Goal: Navigation & Orientation: Find specific page/section

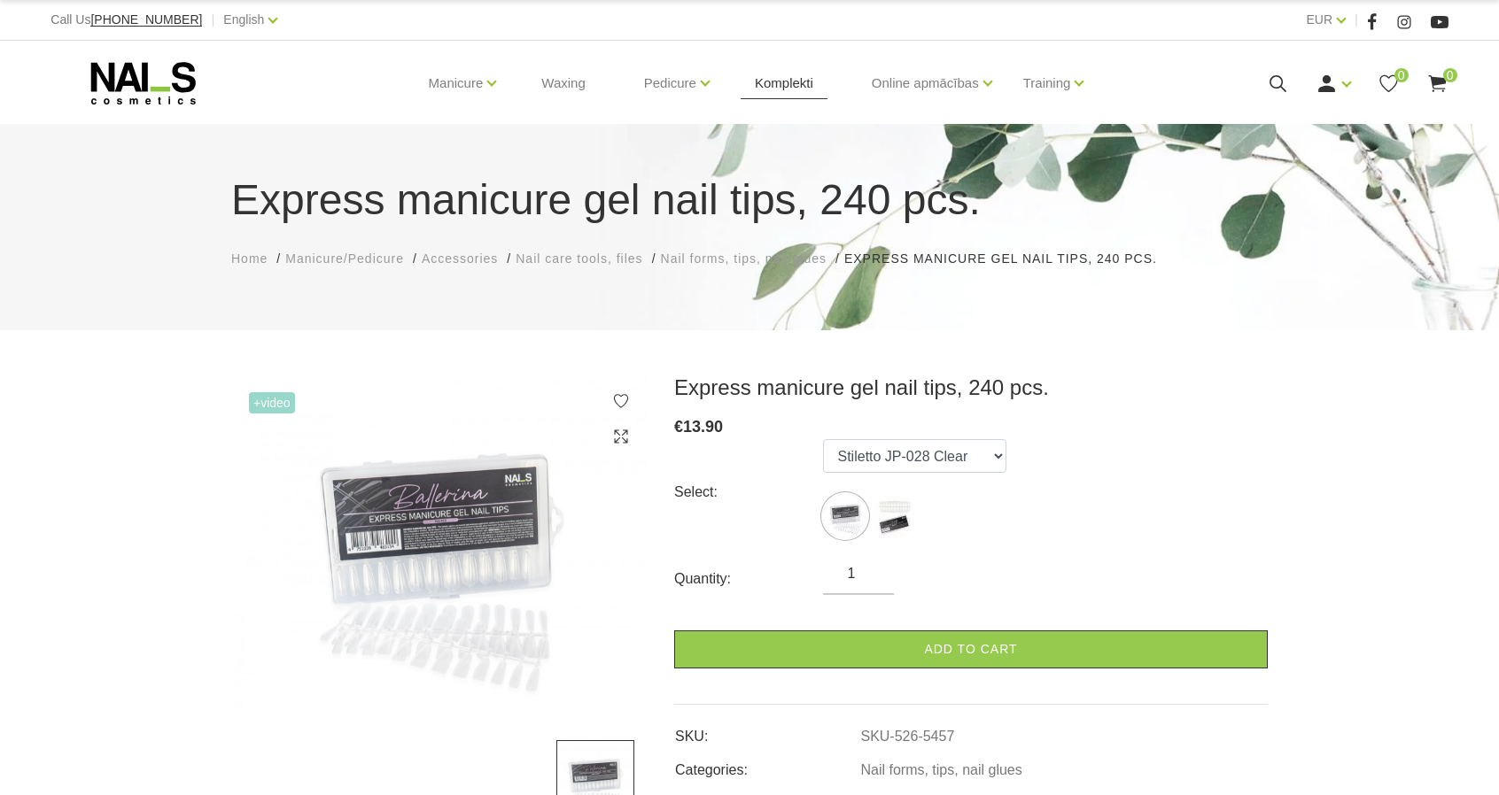
click at [778, 88] on link "Komplekti" at bounding box center [784, 83] width 87 height 85
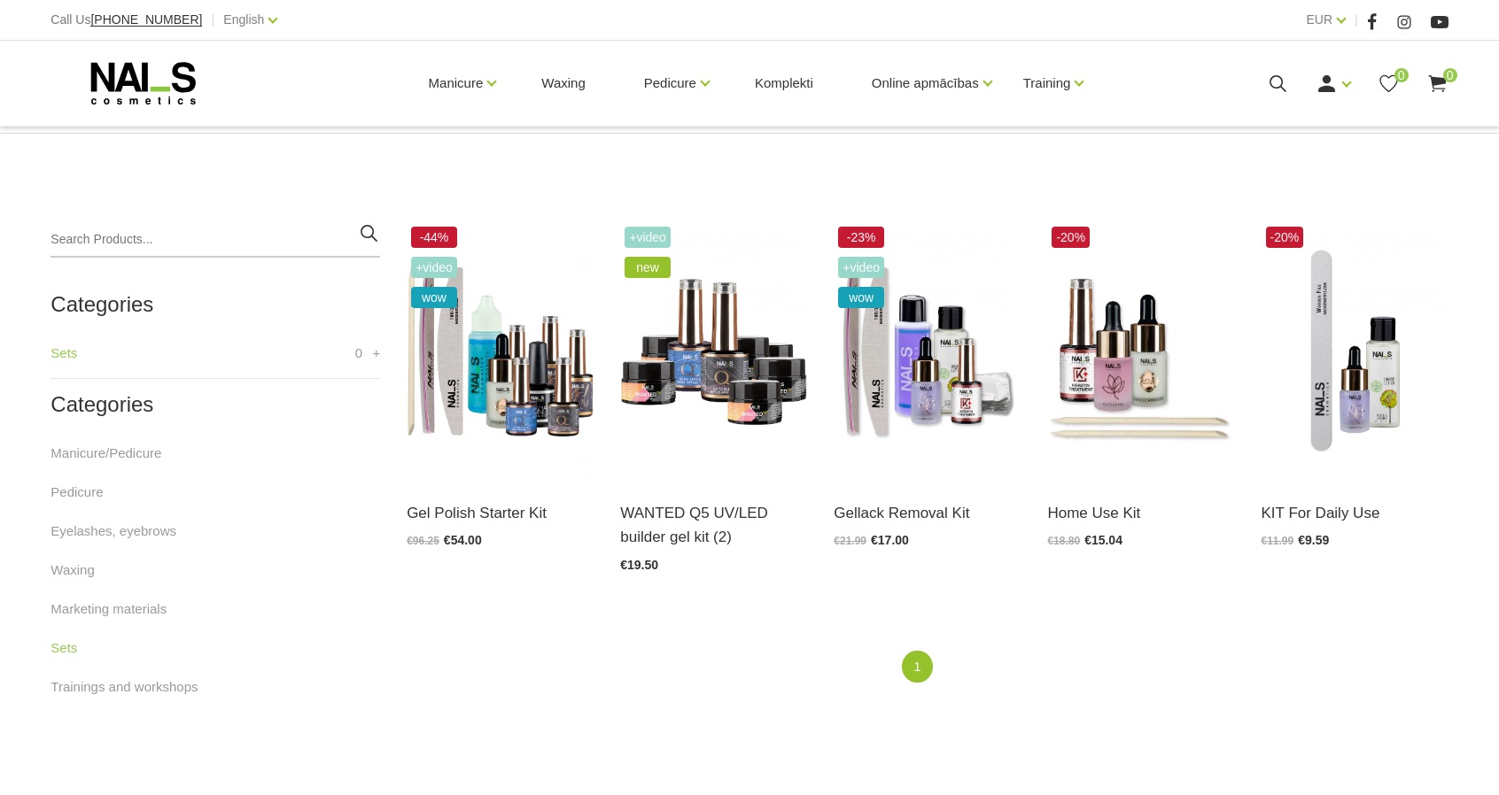
scroll to position [354, 0]
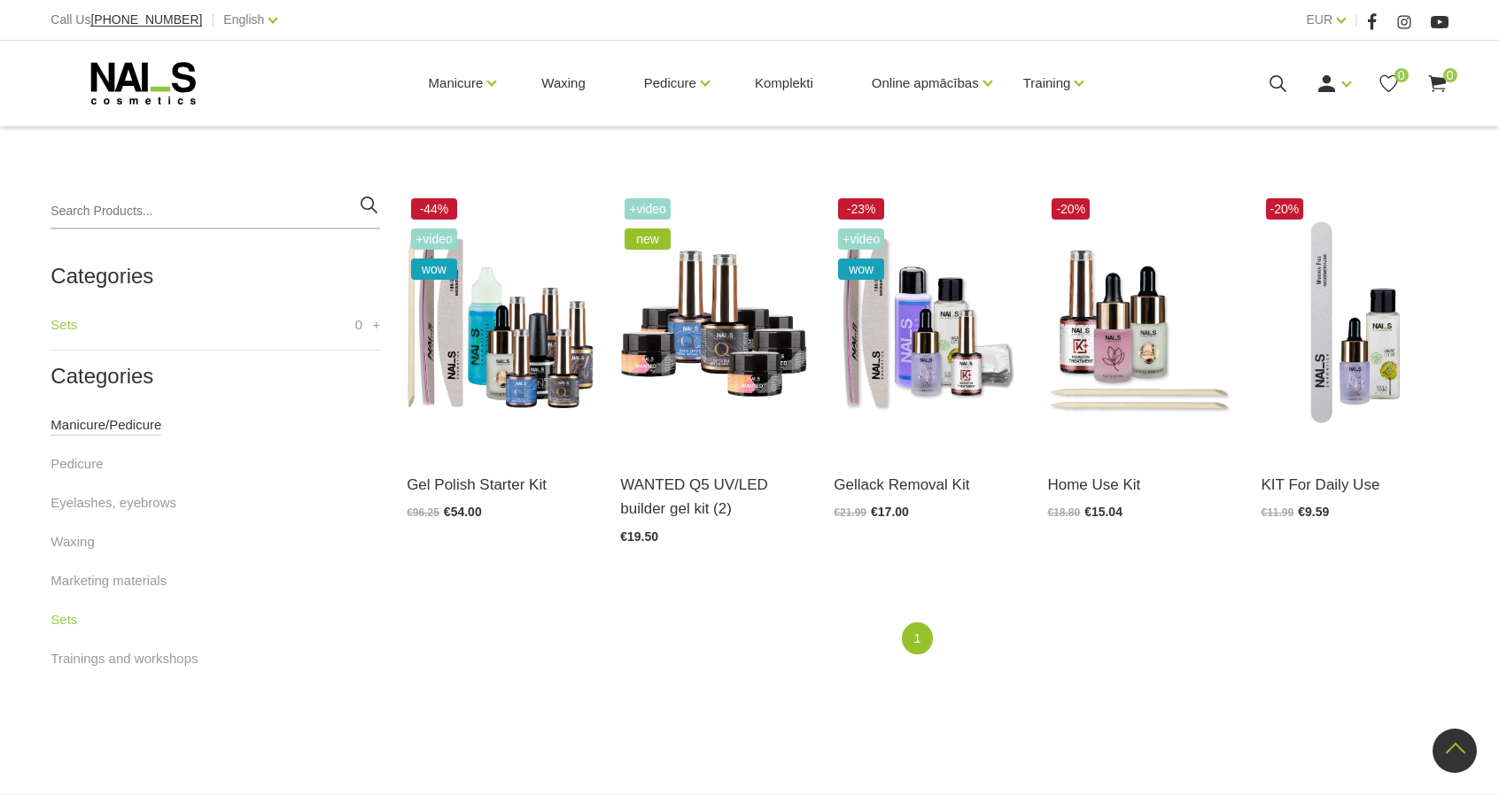
click at [93, 423] on link "Manicure/Pedicure" at bounding box center [105, 425] width 111 height 21
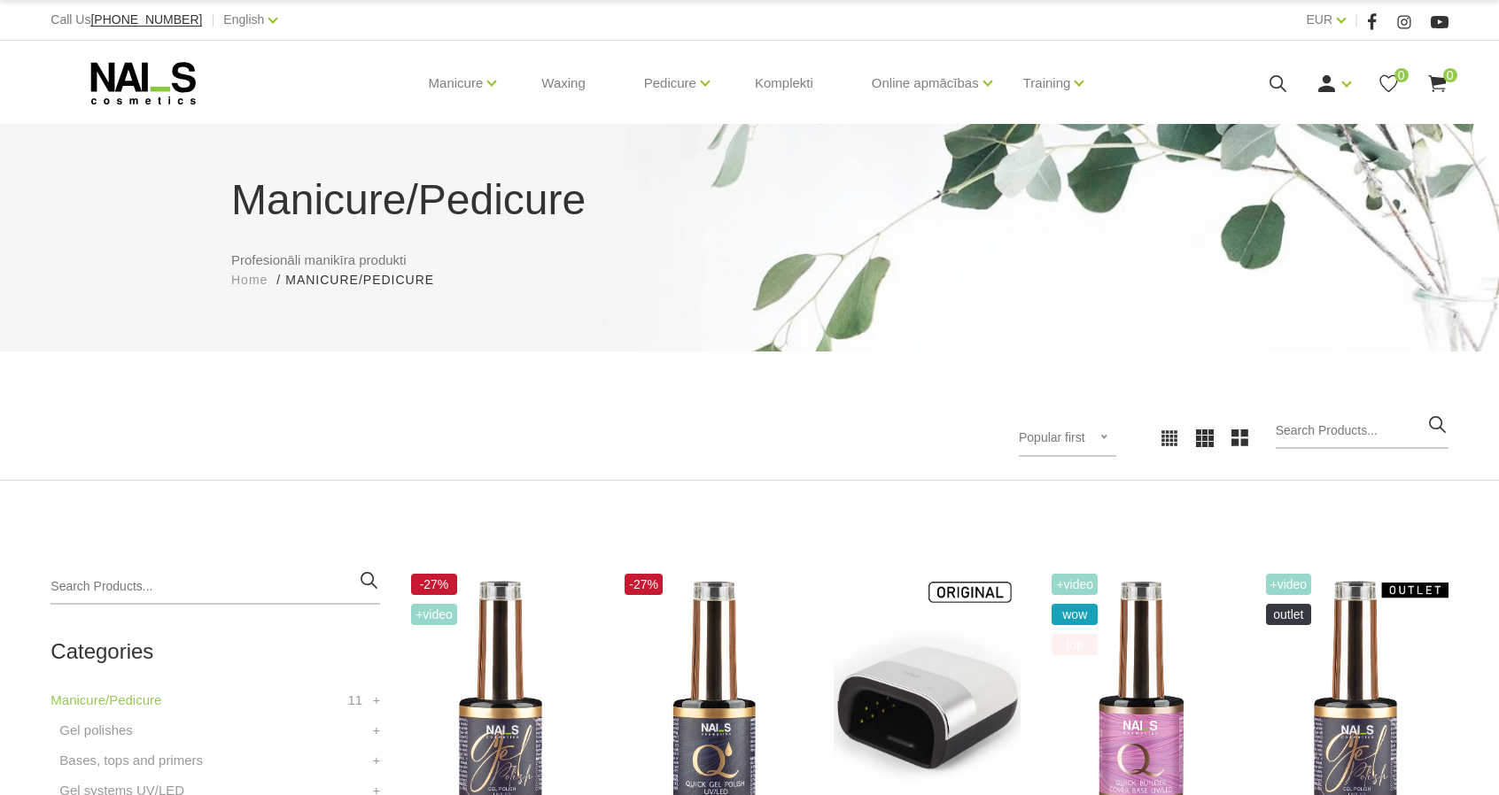
scroll to position [354, 0]
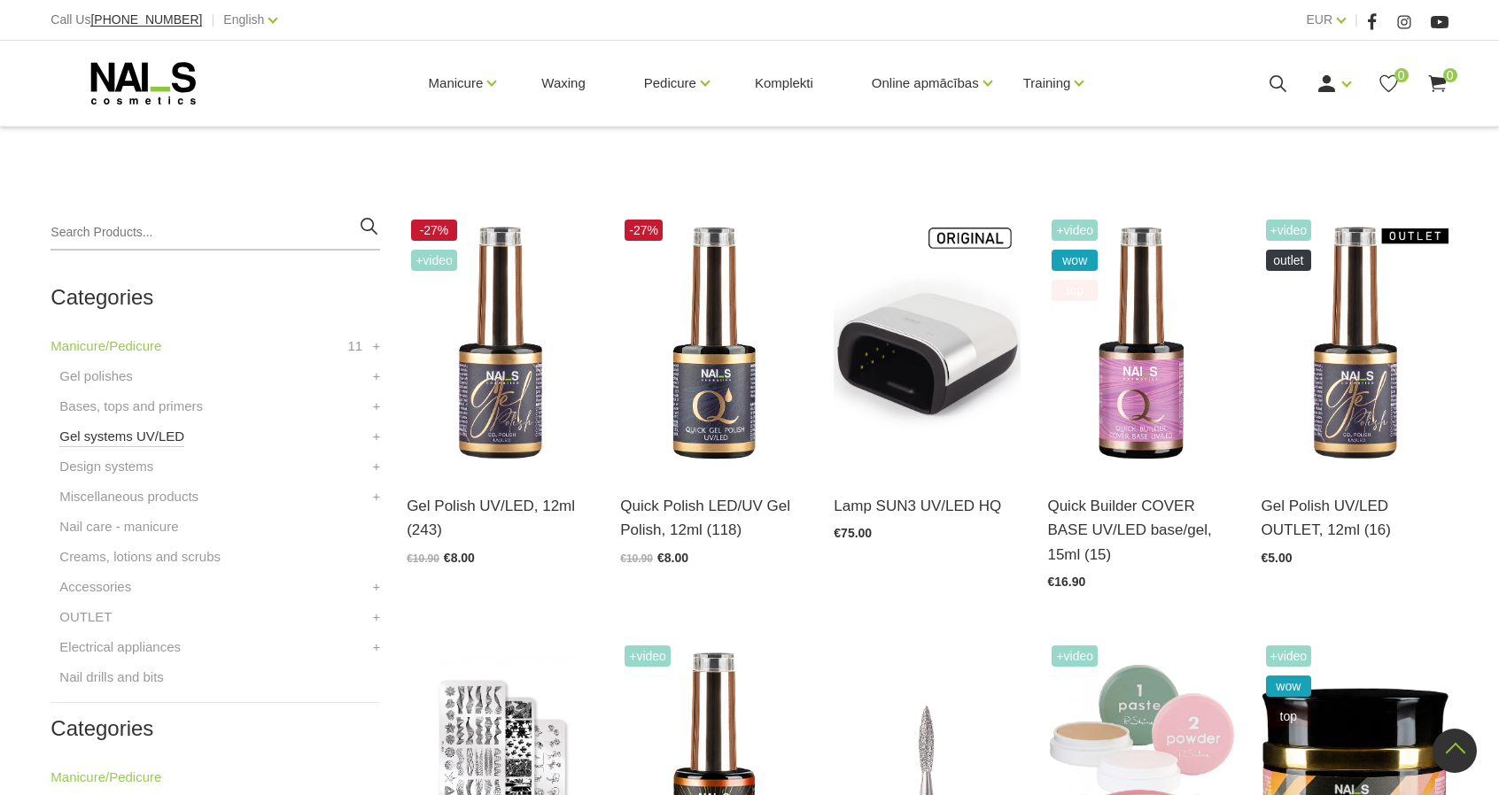
click at [87, 433] on link "Gel systems UV/LED" at bounding box center [121, 436] width 125 height 21
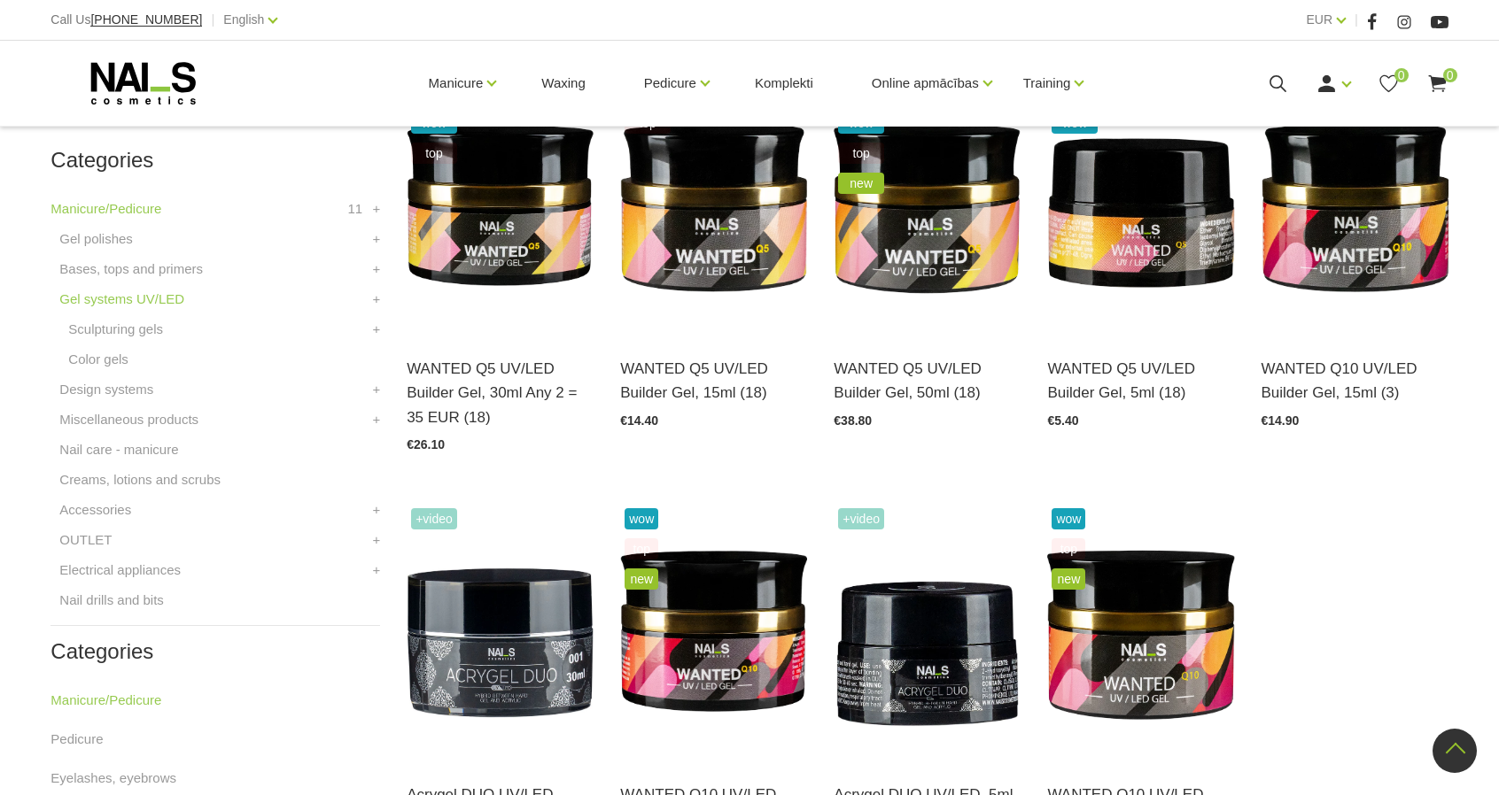
scroll to position [443, 0]
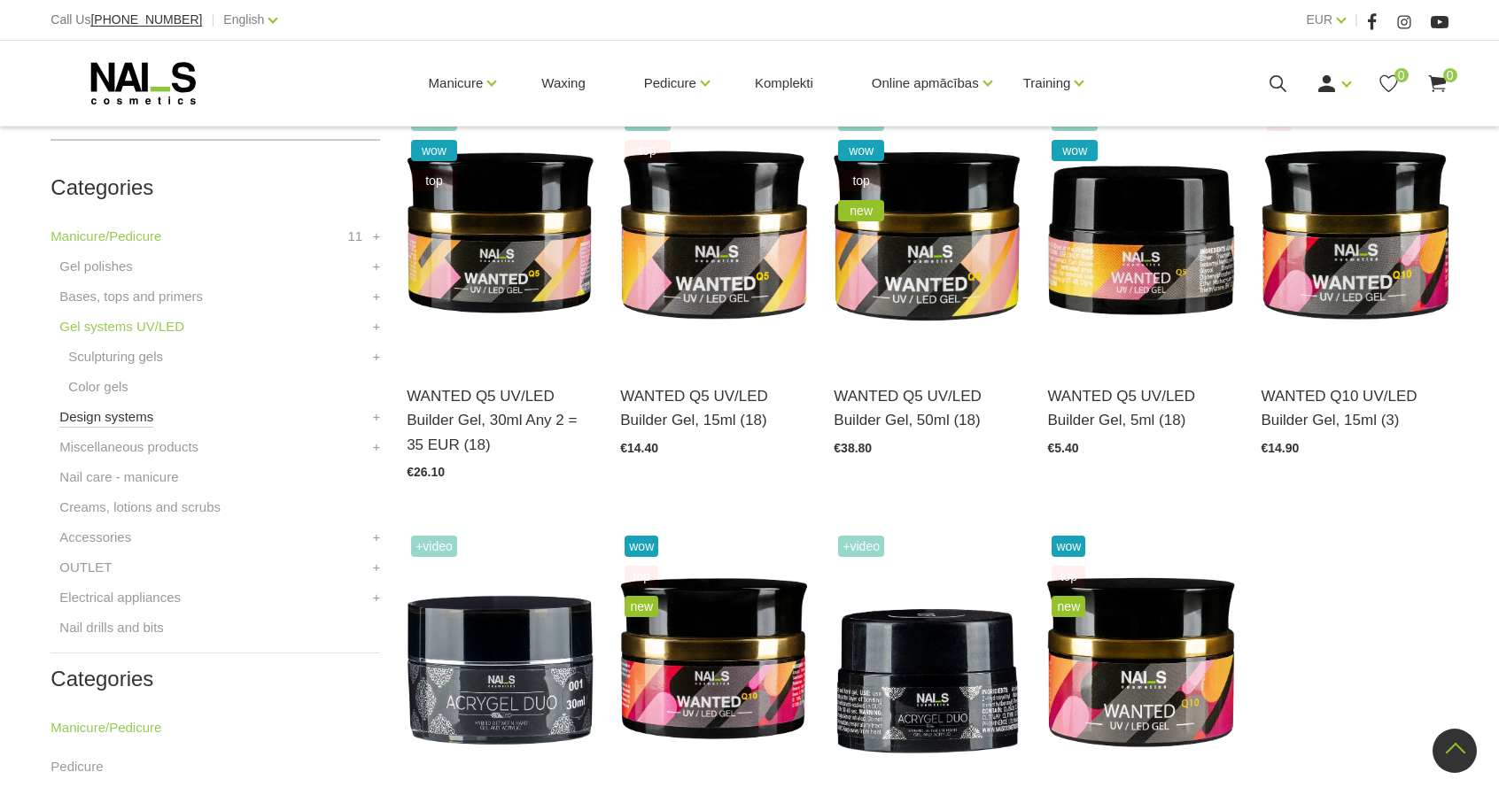
click at [119, 415] on link "Design systems" at bounding box center [106, 417] width 94 height 21
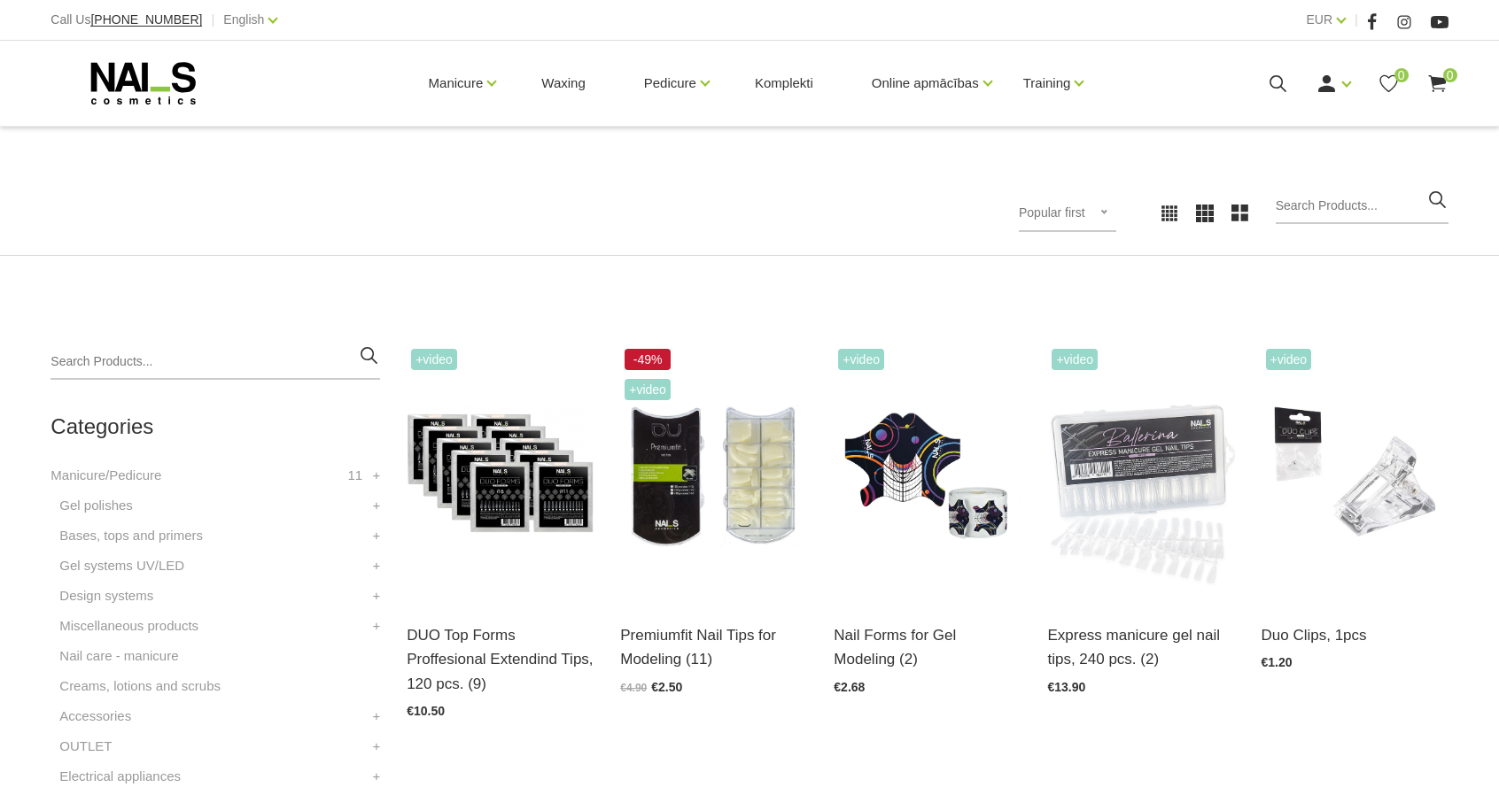
scroll to position [266, 0]
